Goal: Transaction & Acquisition: Purchase product/service

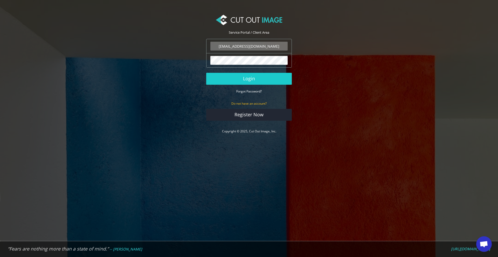
scroll to position [121, 0]
click at [236, 76] on button "Login" at bounding box center [249, 79] width 86 height 12
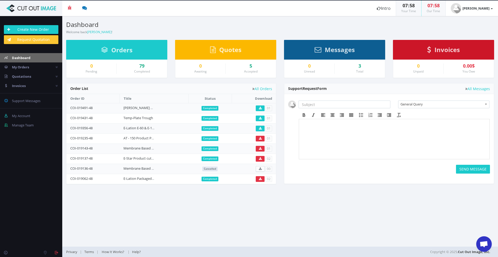
scroll to position [121, 0]
click at [25, 68] on span "My Orders" at bounding box center [20, 67] width 17 height 5
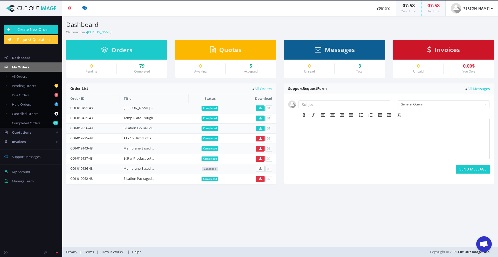
click at [23, 68] on span "My Orders" at bounding box center [20, 67] width 17 height 5
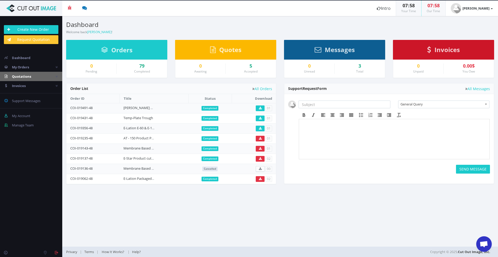
click at [25, 78] on span "Quotations" at bounding box center [21, 76] width 19 height 5
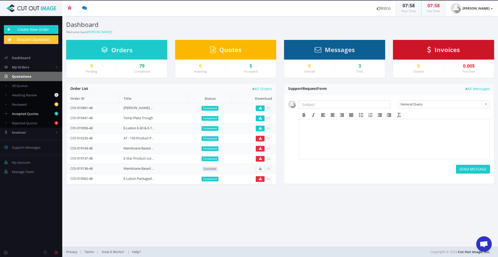
click at [29, 113] on span "Accepted Quotes" at bounding box center [25, 114] width 26 height 5
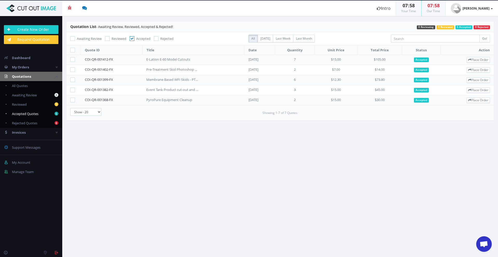
scroll to position [121, 0]
click at [27, 86] on span "All Quotes" at bounding box center [20, 86] width 16 height 5
checkbox input "false"
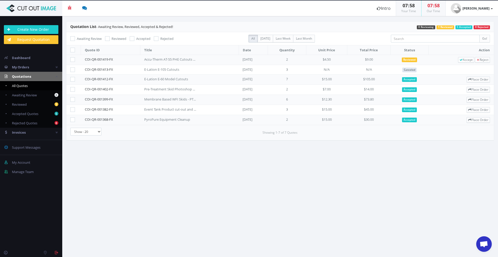
drag, startPoint x: 89, startPoint y: 148, endPoint x: 122, endPoint y: 169, distance: 39.4
click at [122, 169] on section "Quotation List - Awaiting Review, Reviewed, Accepted & Rejected! 0 Rejected 5 A…" at bounding box center [280, 136] width 436 height 241
click at [156, 60] on div "Accu-Therm AT-55 PHE Cutouts Request" at bounding box center [170, 59] width 52 height 5
click at [109, 60] on link "COI-QR-001419-FX" at bounding box center [99, 59] width 28 height 5
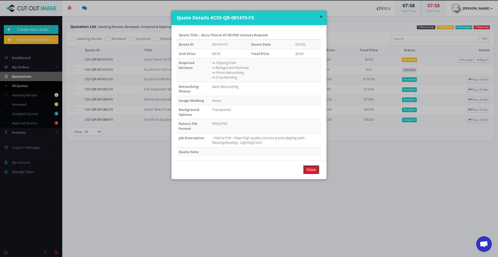
click at [306, 168] on input "Close" at bounding box center [311, 170] width 16 height 9
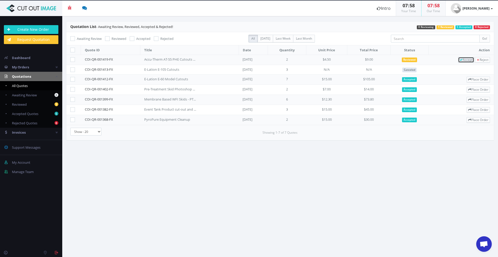
click at [460, 61] on span "Accept" at bounding box center [466, 60] width 13 height 4
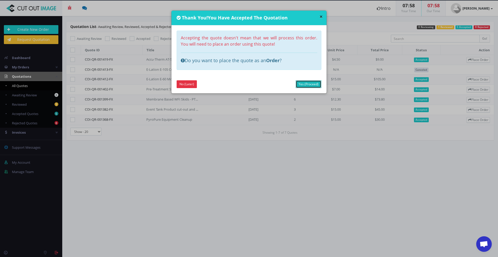
click at [306, 84] on link "Yes (Proceed)" at bounding box center [309, 84] width 26 height 8
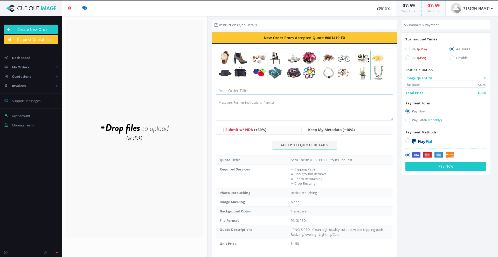
click at [244, 92] on input "text" at bounding box center [304, 90] width 177 height 9
type input "AT-55 Cutouts"
click at [232, 105] on textarea at bounding box center [304, 110] width 177 height 22
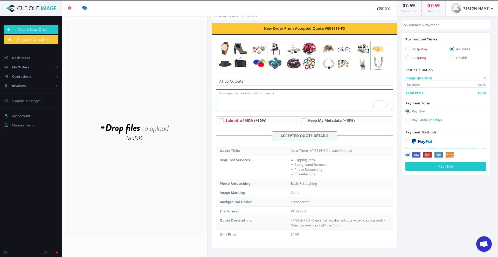
scroll to position [0, 0]
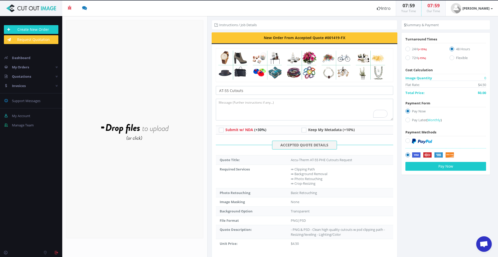
click at [139, 126] on div "Drop files here to upload" at bounding box center [134, 129] width 111 height 32
click at [124, 140] on div "Drop files here to upload" at bounding box center [134, 142] width 111 height 32
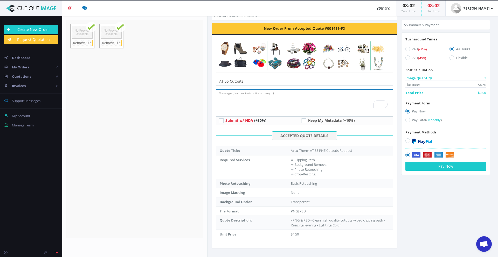
click at [258, 98] on textarea "To enrich screen reader interactions, please activate Accessibility in Grammarl…" at bounding box center [304, 100] width 177 height 22
click at [444, 170] on button "Pay Now" at bounding box center [445, 166] width 81 height 9
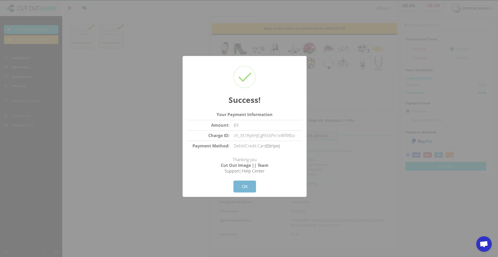
click at [244, 186] on button "OK" at bounding box center [244, 187] width 23 height 12
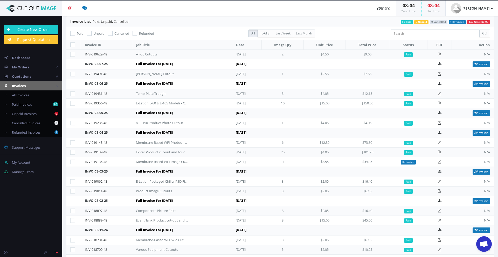
scroll to position [121, 0]
click at [143, 50] on td "AT-55 Cutouts" at bounding box center [182, 55] width 100 height 10
drag, startPoint x: 133, startPoint y: 54, endPoint x: 104, endPoint y: 54, distance: 29.1
click at [133, 54] on td "AT-55 Cutouts" at bounding box center [182, 55] width 100 height 10
click at [90, 52] on link "INV-019622-48" at bounding box center [96, 54] width 22 height 5
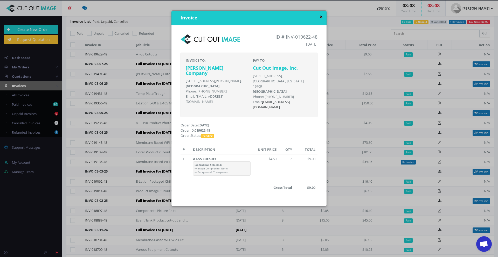
click at [320, 17] on button "×" at bounding box center [321, 16] width 3 height 5
